Goal: Find specific page/section: Find specific page/section

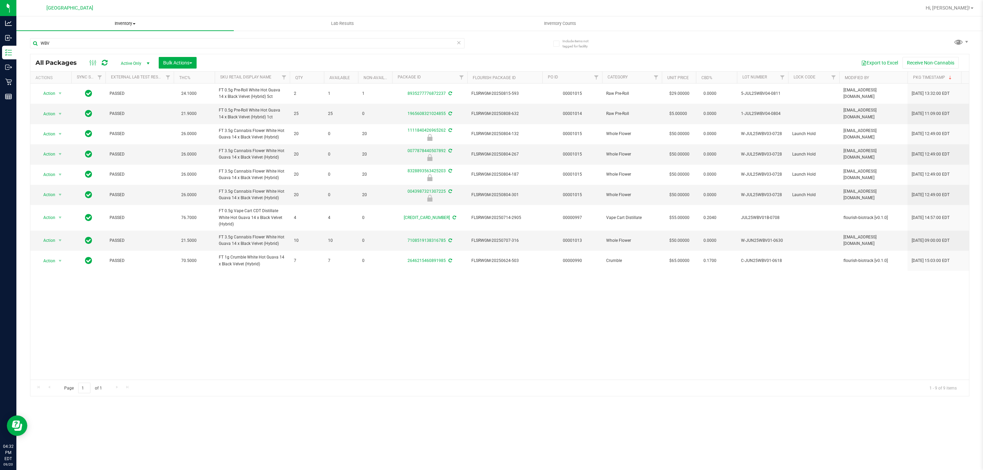
click at [125, 22] on span "Inventory" at bounding box center [124, 23] width 217 height 6
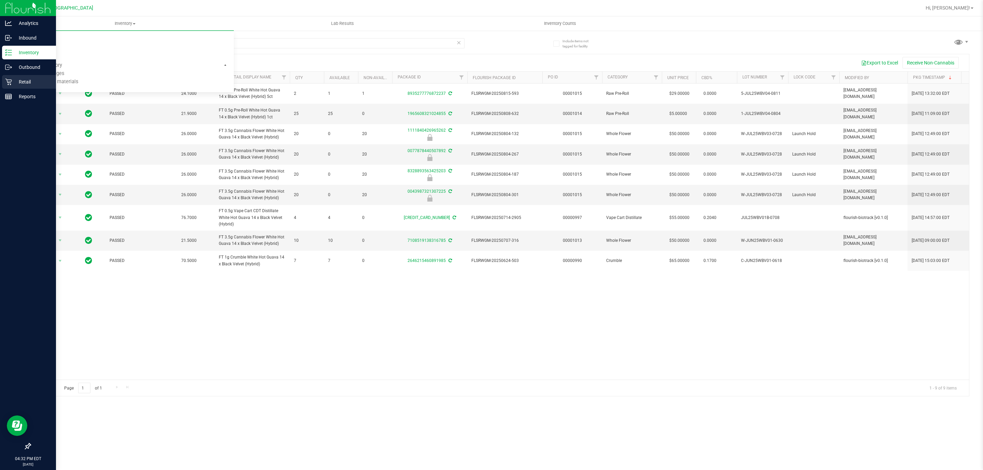
click at [11, 80] on icon at bounding box center [8, 81] width 7 height 7
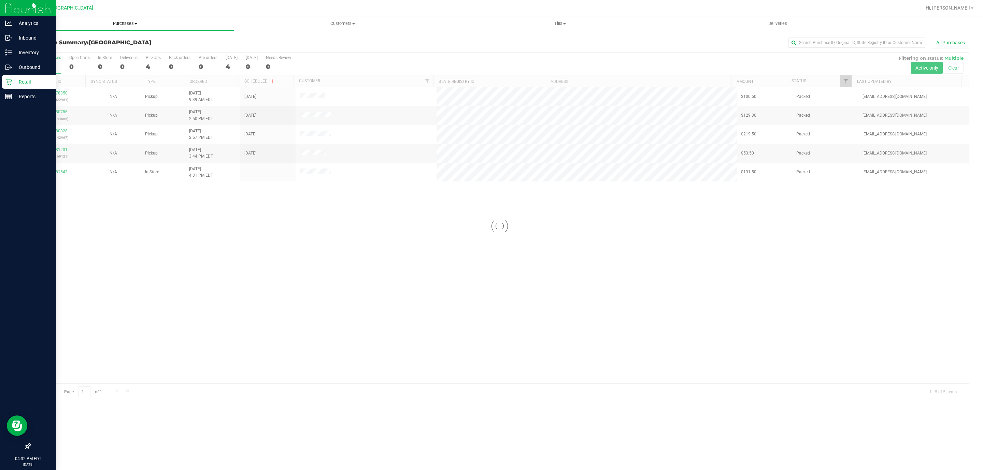
click at [120, 21] on span "Purchases" at bounding box center [124, 23] width 217 height 6
click at [106, 47] on li "Fulfillment" at bounding box center [124, 49] width 217 height 8
